Goal: Task Accomplishment & Management: Manage account settings

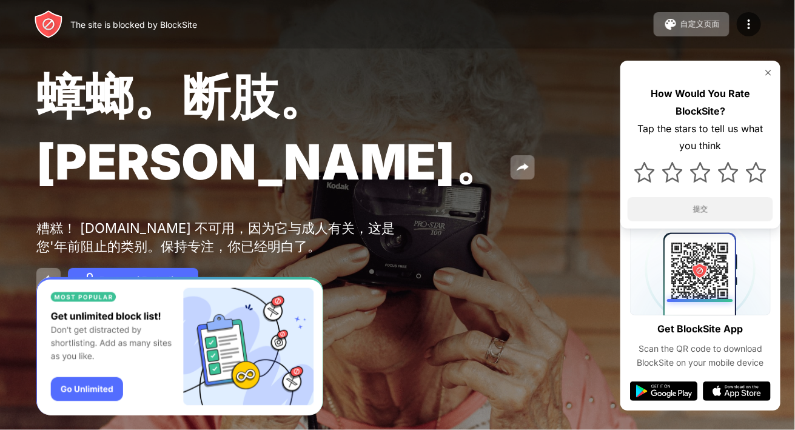
click at [766, 21] on div "The site is blocked by BlockSite 自定义页面 编辑阻止列表 重定向 自定义阻止页面 Upgrade 密码保护 Upgrade" at bounding box center [397, 24] width 795 height 48
click at [758, 26] on div at bounding box center [749, 24] width 24 height 24
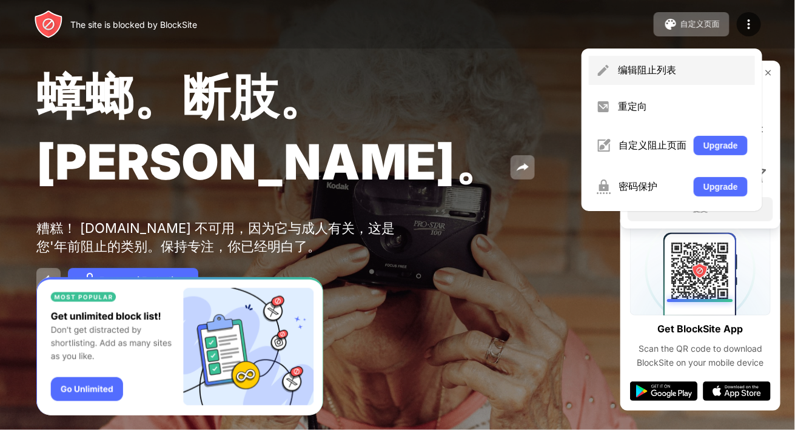
click at [647, 76] on div "编辑阻止列表" at bounding box center [683, 70] width 130 height 13
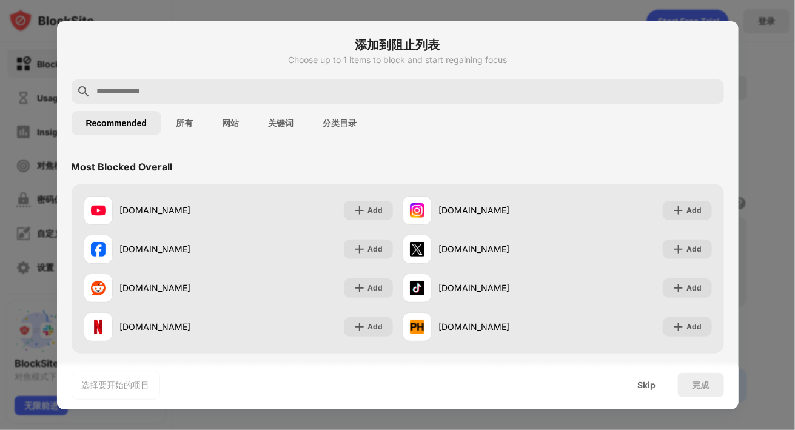
click at [519, 125] on div "Recommended 所有 网站 关键词 分类目录" at bounding box center [398, 123] width 652 height 39
click at [195, 115] on button "所有" at bounding box center [184, 123] width 46 height 24
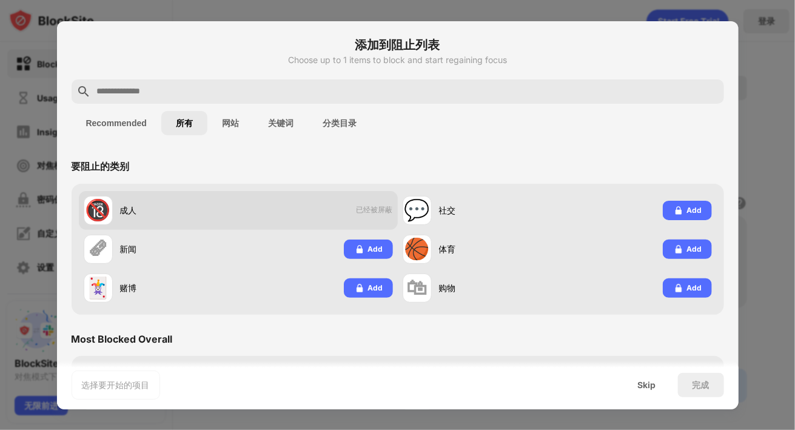
click at [367, 210] on span "已经被屏蔽" at bounding box center [374, 210] width 36 height 10
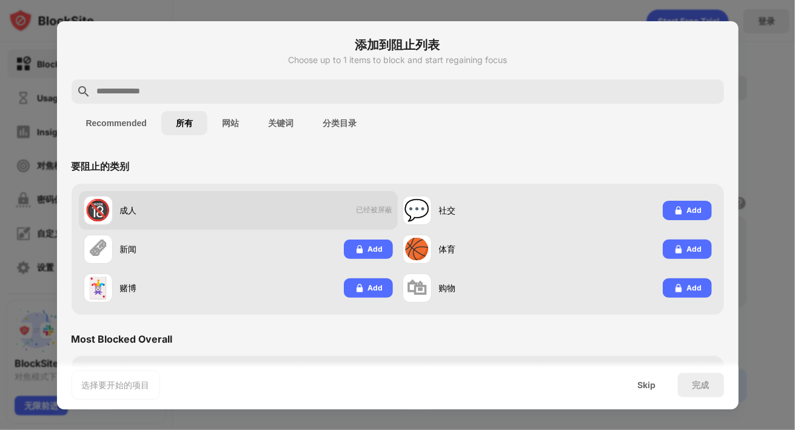
click at [310, 208] on div "🔞 成人 已经被屏蔽" at bounding box center [238, 210] width 319 height 39
drag, startPoint x: 387, startPoint y: 202, endPoint x: 358, endPoint y: 212, distance: 31.2
click at [387, 202] on div "🔞 成人 已经被屏蔽" at bounding box center [238, 210] width 319 height 39
click at [358, 212] on span "已经被屏蔽" at bounding box center [374, 210] width 36 height 10
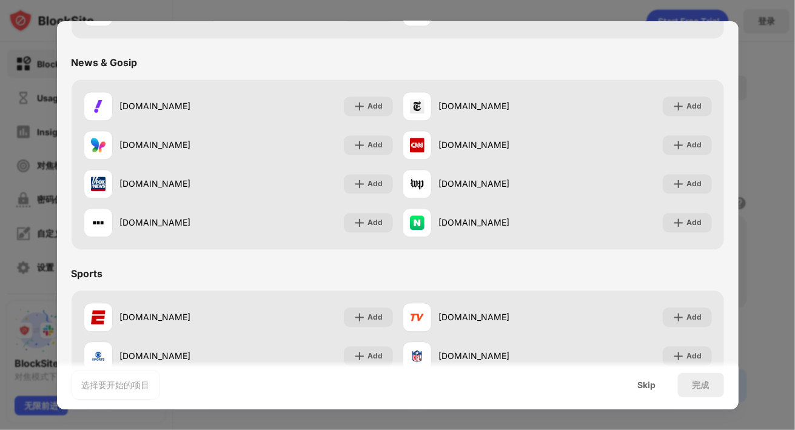
scroll to position [788, 0]
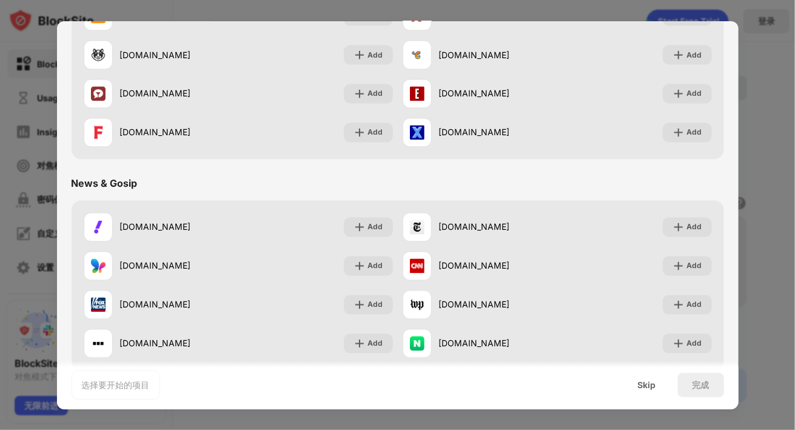
click at [771, 162] on div at bounding box center [397, 215] width 795 height 430
click at [772, 155] on div at bounding box center [397, 215] width 795 height 430
click at [658, 380] on div "Skip" at bounding box center [646, 385] width 47 height 24
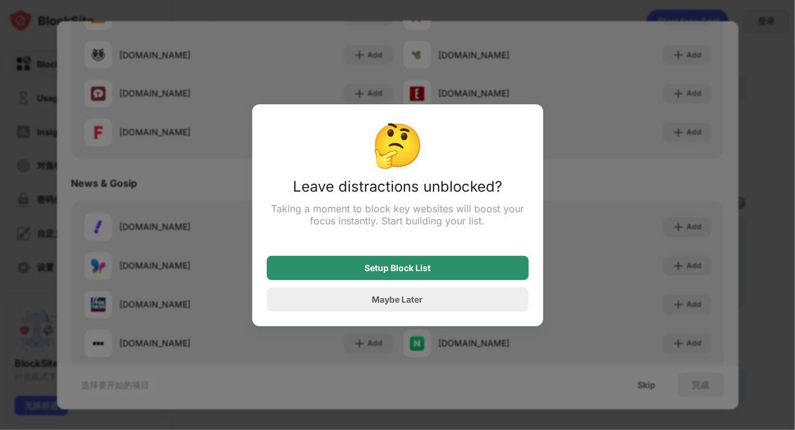
click at [430, 275] on div "Setup Block List" at bounding box center [398, 268] width 262 height 24
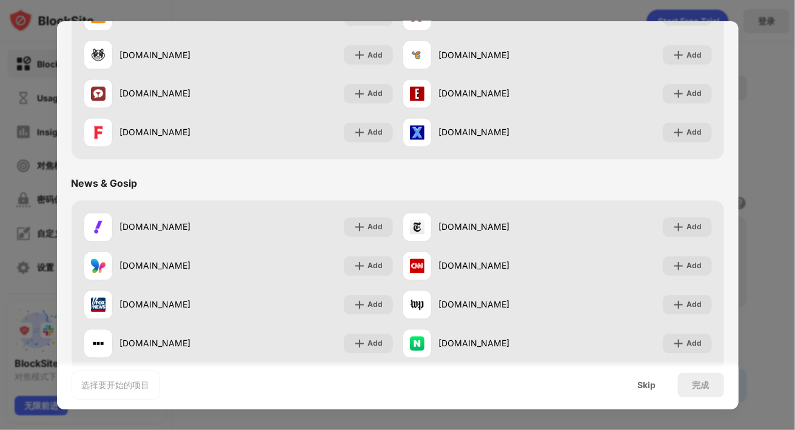
click at [655, 374] on div "Skip" at bounding box center [646, 385] width 47 height 24
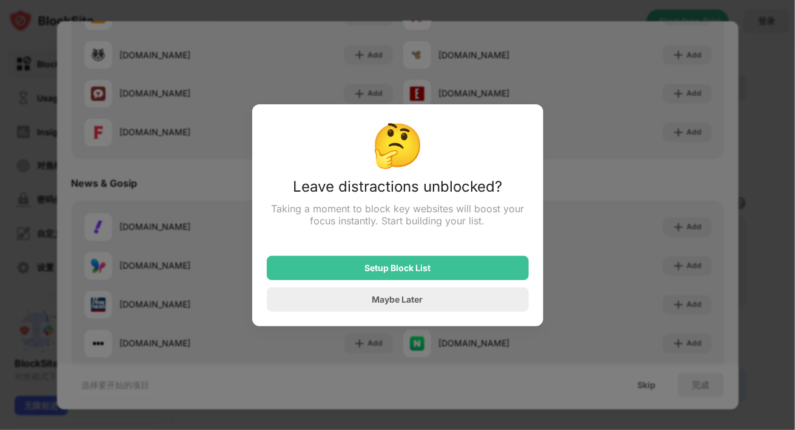
click at [430, 320] on div "🤔 Leave distractions unblocked? Taking a moment to block key websites will boos…" at bounding box center [397, 215] width 291 height 222
click at [433, 307] on div "Maybe Later" at bounding box center [398, 299] width 262 height 24
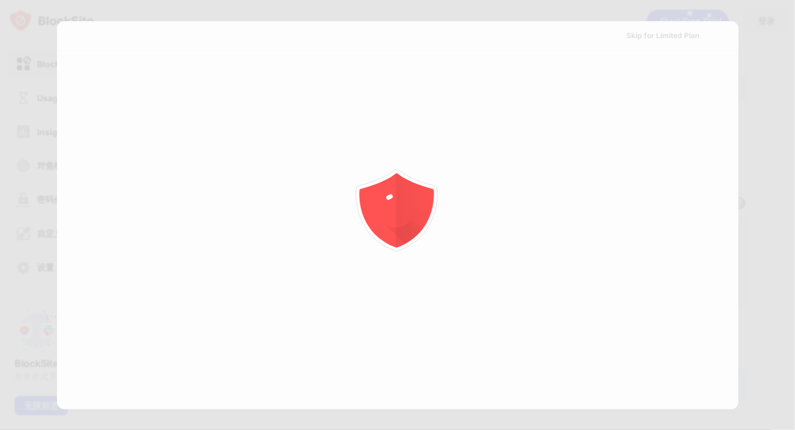
scroll to position [0, 0]
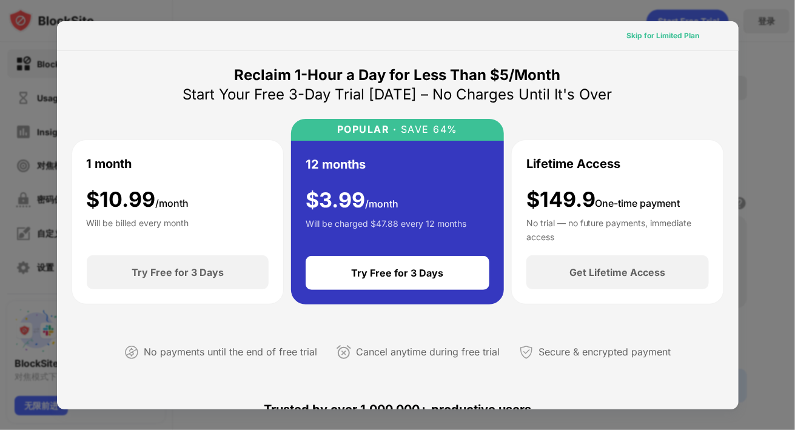
click at [661, 33] on div "Skip for Limited Plan" at bounding box center [663, 36] width 73 height 12
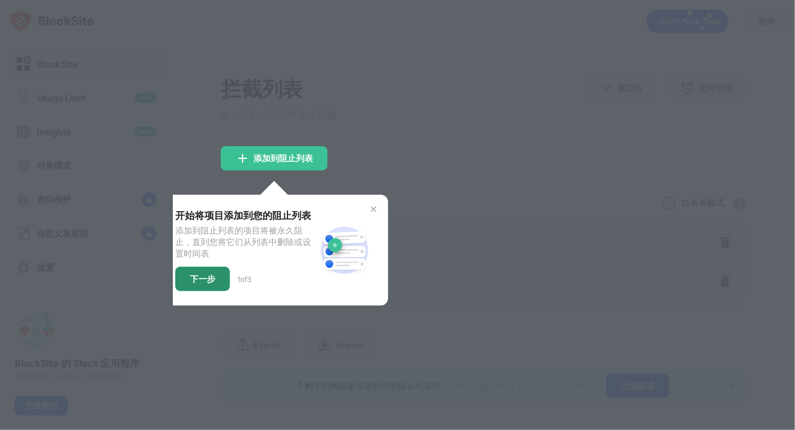
click at [215, 277] on div "下一步" at bounding box center [202, 279] width 55 height 24
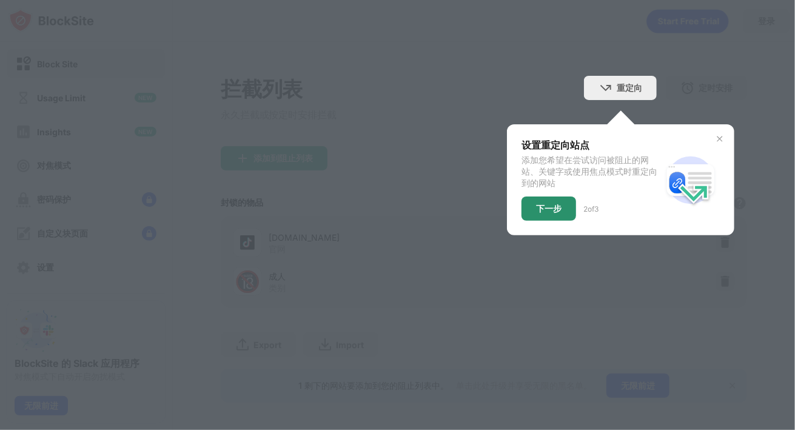
click at [554, 213] on div "下一步" at bounding box center [548, 208] width 55 height 24
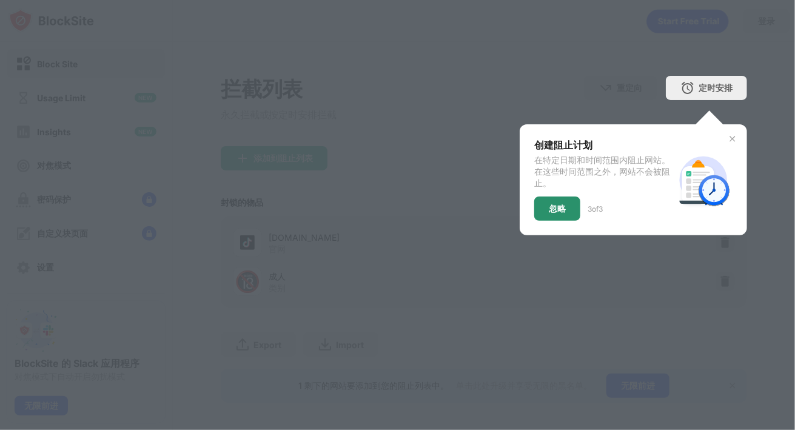
click at [561, 212] on div "忽略" at bounding box center [557, 208] width 46 height 24
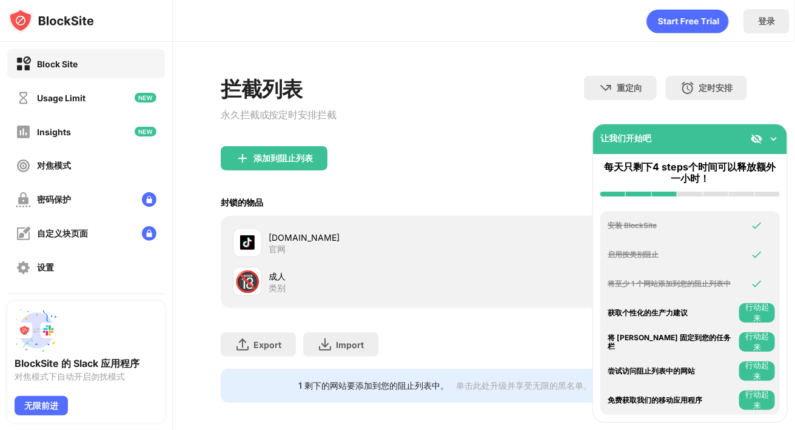
drag, startPoint x: 430, startPoint y: 161, endPoint x: 433, endPoint y: 173, distance: 11.9
click at [431, 176] on div "添加到阻止列表" at bounding box center [484, 168] width 527 height 44
click at [476, 182] on div "添加到阻止列表" at bounding box center [484, 168] width 527 height 44
click at [574, 152] on div "添加到阻止列表" at bounding box center [484, 168] width 527 height 44
click at [772, 135] on img at bounding box center [773, 139] width 12 height 12
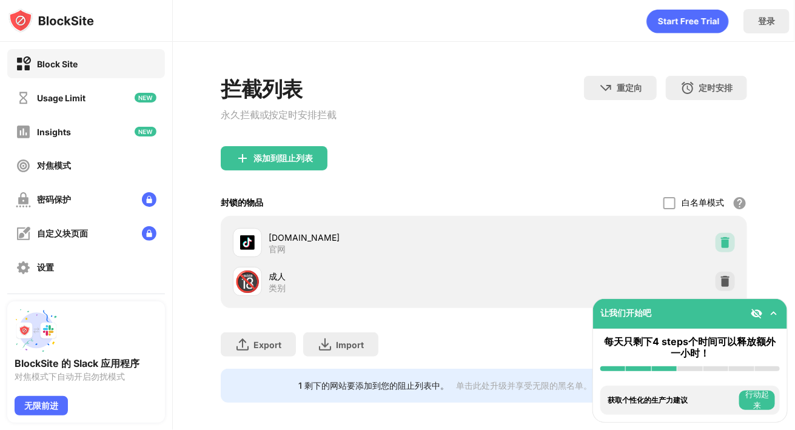
click at [716, 239] on div at bounding box center [724, 242] width 19 height 19
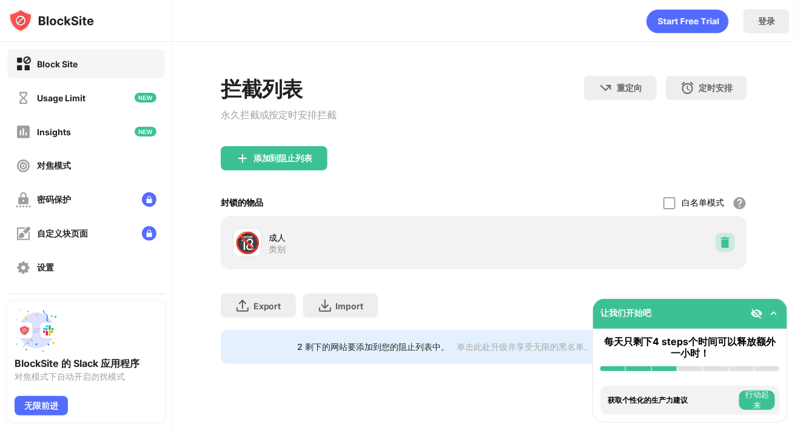
click at [729, 246] on img at bounding box center [725, 242] width 12 height 12
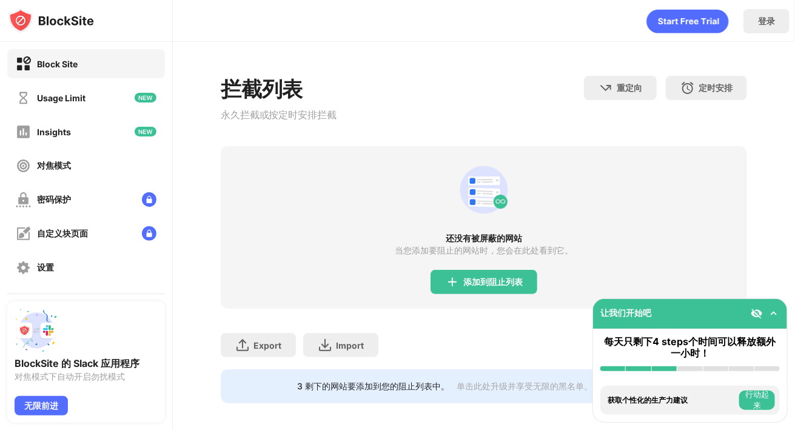
scroll to position [18, 0]
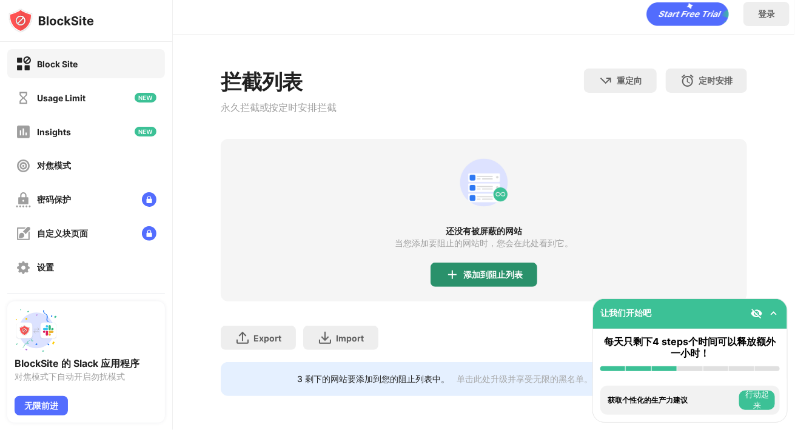
click at [486, 274] on div "添加到阻止列表" at bounding box center [483, 274] width 107 height 24
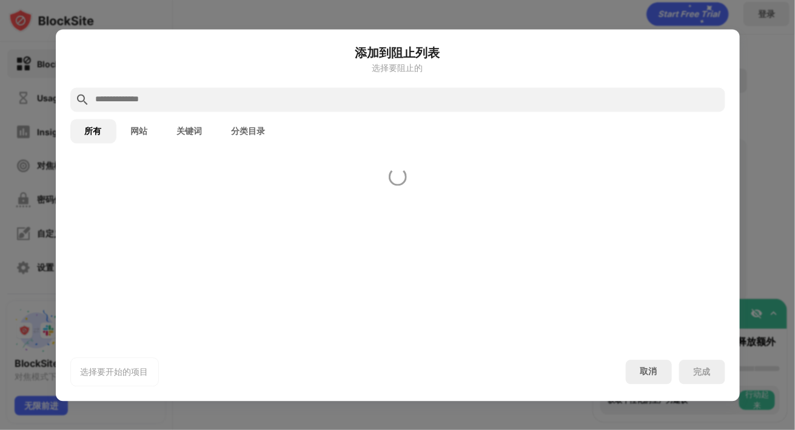
click at [491, 270] on div at bounding box center [398, 250] width 684 height 185
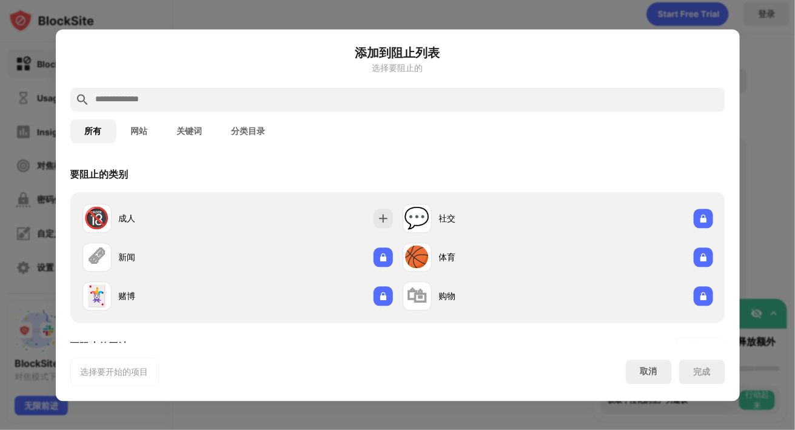
click at [324, 99] on input "text" at bounding box center [408, 99] width 626 height 15
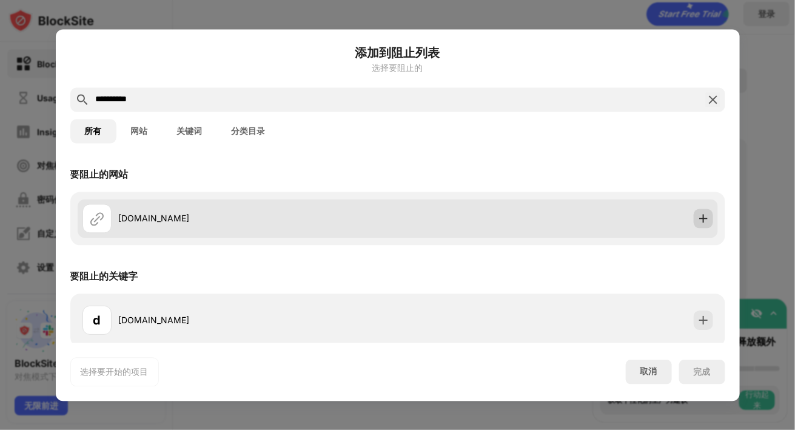
type input "**********"
click at [701, 222] on div at bounding box center [702, 218] width 19 height 19
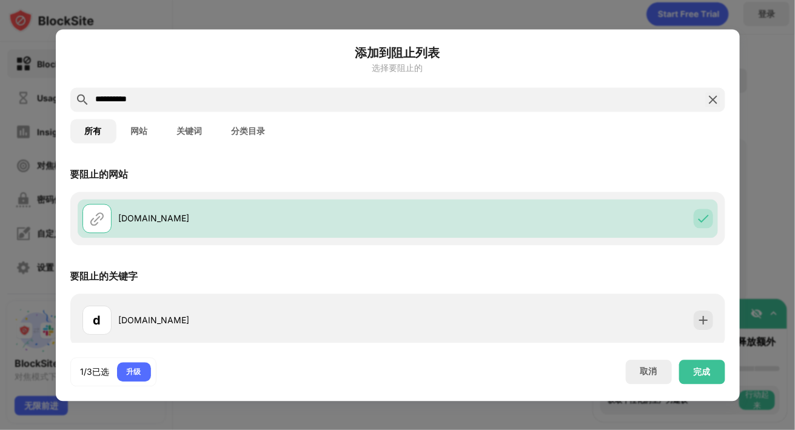
click at [706, 98] on img at bounding box center [713, 99] width 15 height 15
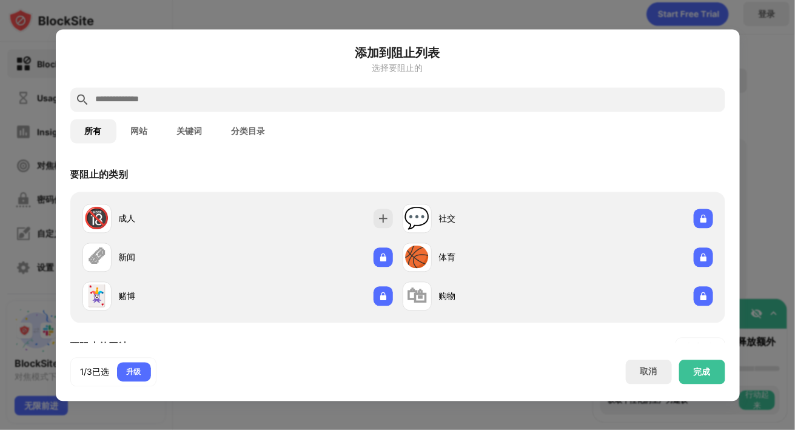
click at [660, 99] on input "text" at bounding box center [408, 99] width 626 height 15
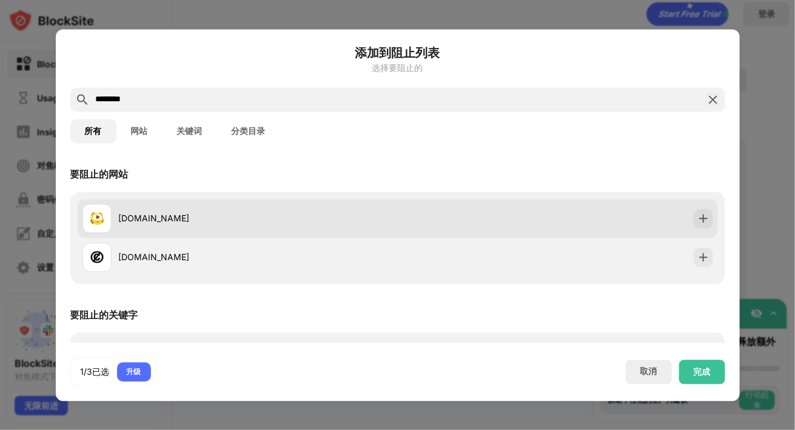
type input "********"
click at [701, 222] on div at bounding box center [702, 218] width 19 height 19
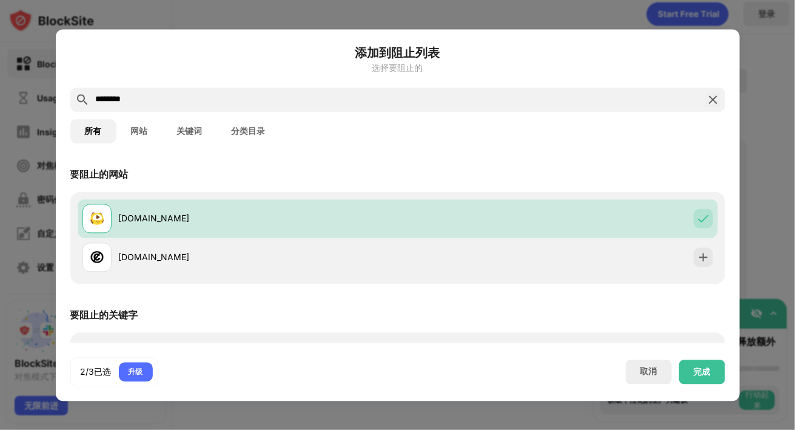
click at [710, 109] on div "********" at bounding box center [397, 99] width 655 height 24
click at [712, 100] on img at bounding box center [713, 99] width 15 height 15
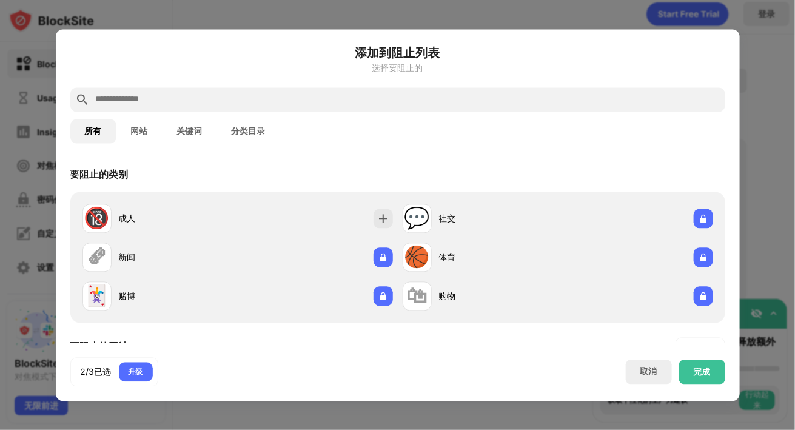
click at [712, 100] on input "text" at bounding box center [408, 99] width 626 height 15
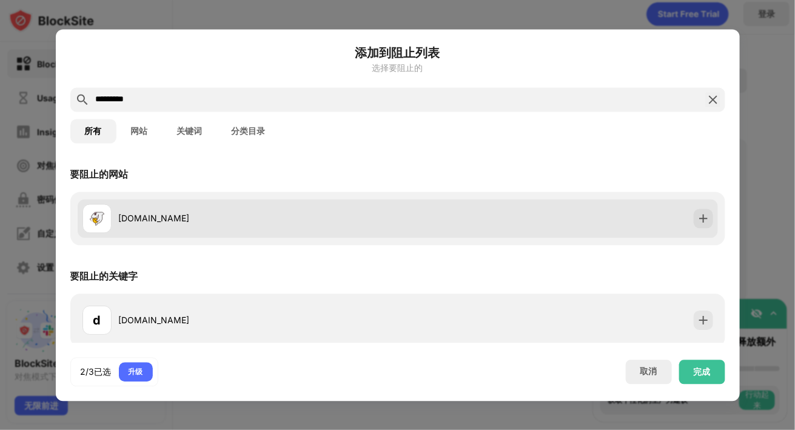
type input "*********"
click at [697, 219] on img at bounding box center [703, 218] width 12 height 12
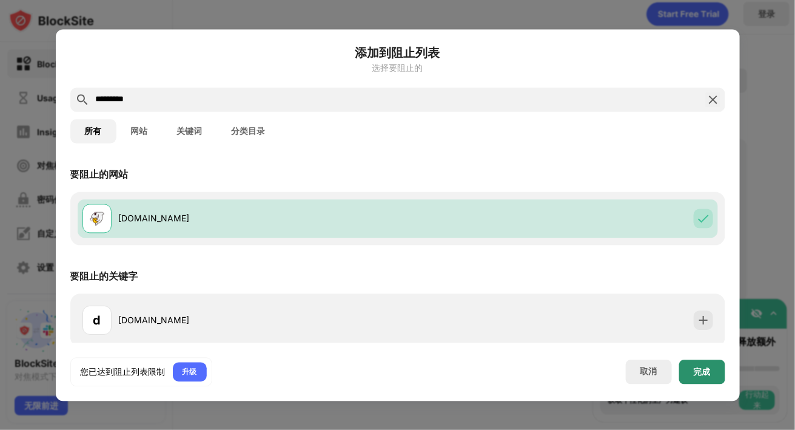
click at [697, 361] on div "完成" at bounding box center [702, 371] width 46 height 24
